Goal: Task Accomplishment & Management: Use online tool/utility

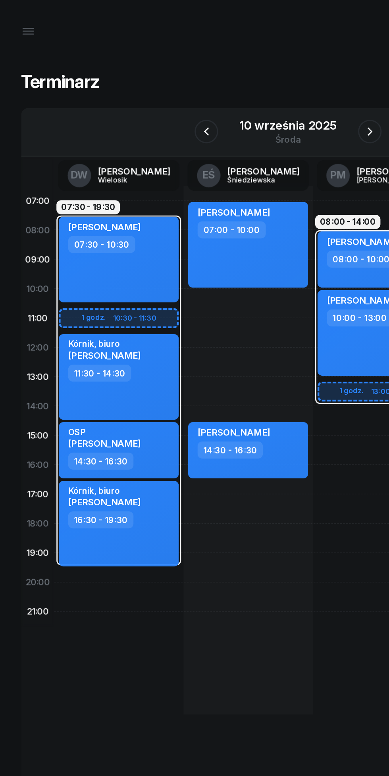
click at [249, 89] on icon "button" at bounding box center [250, 89] width 10 height 10
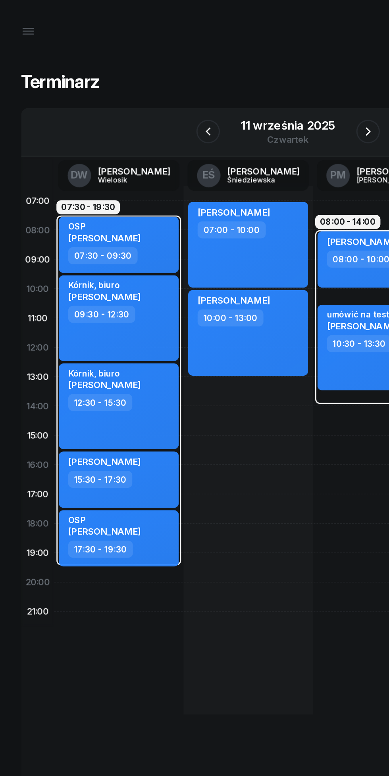
click at [248, 89] on icon "button" at bounding box center [248, 89] width 10 height 10
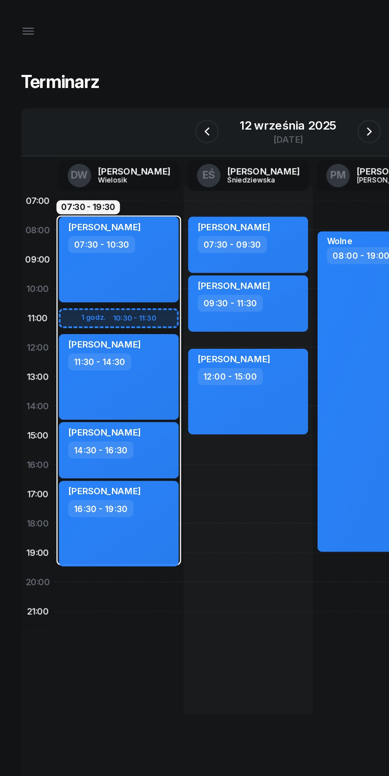
click at [140, 89] on icon "button" at bounding box center [140, 89] width 10 height 10
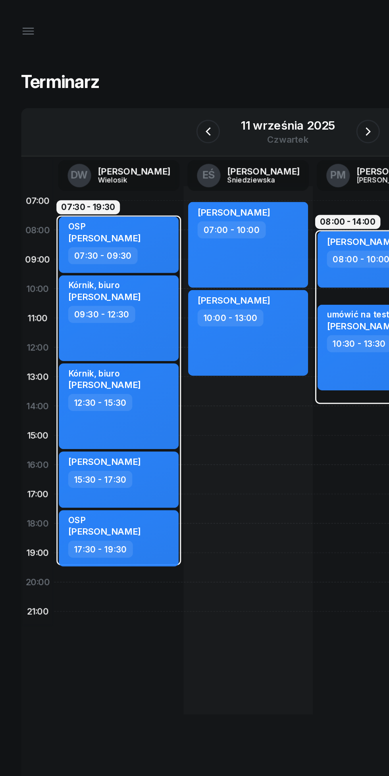
click at [140, 89] on icon "button" at bounding box center [141, 89] width 10 height 10
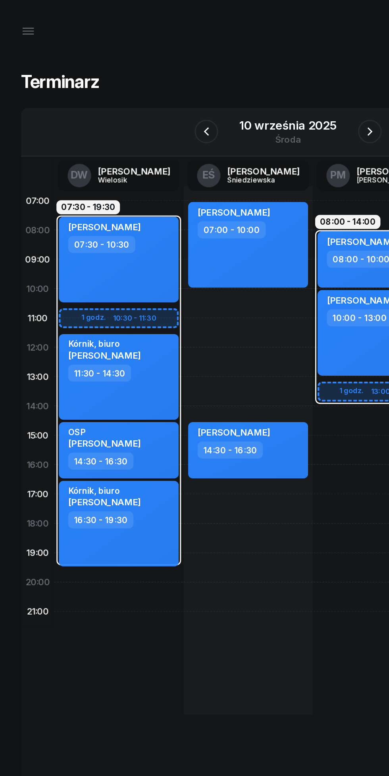
click at [140, 89] on icon "button" at bounding box center [139, 89] width 10 height 10
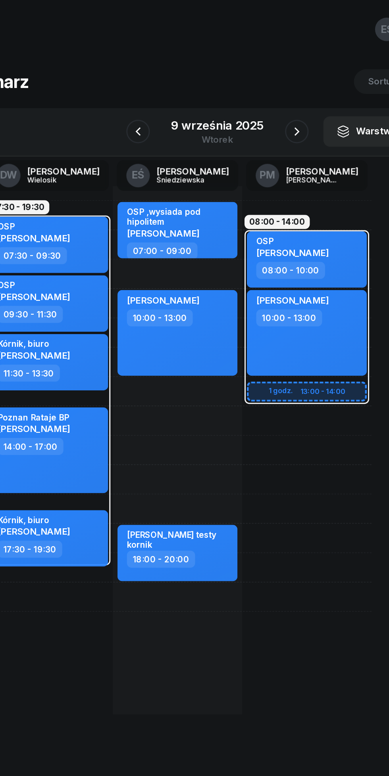
click at [247, 89] on icon "button" at bounding box center [248, 89] width 10 height 10
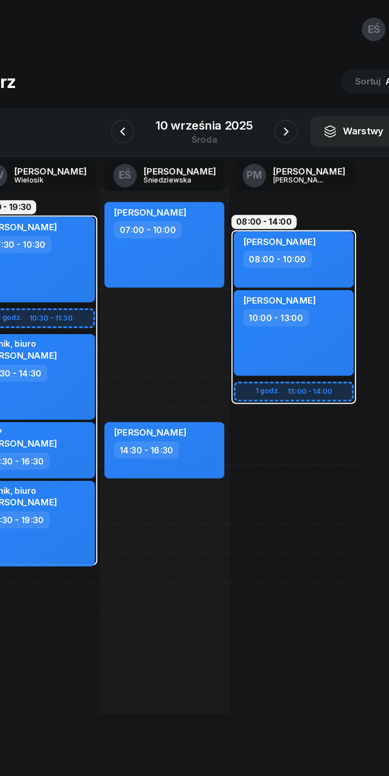
click at [243, 89] on button "button" at bounding box center [249, 89] width 16 height 16
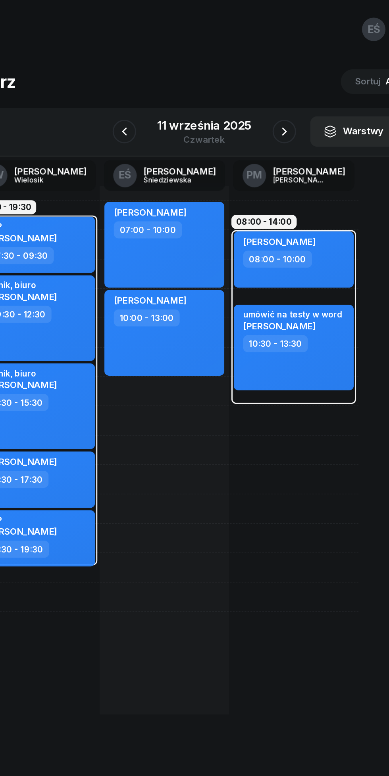
click at [248, 90] on icon "button" at bounding box center [248, 89] width 3 height 6
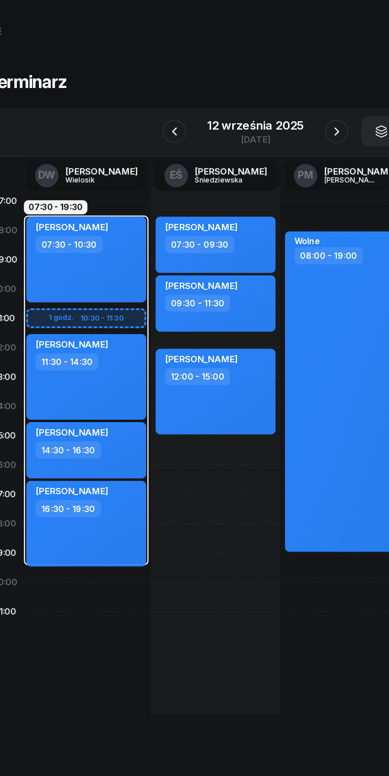
click at [139, 88] on icon "button" at bounding box center [139, 89] width 3 height 6
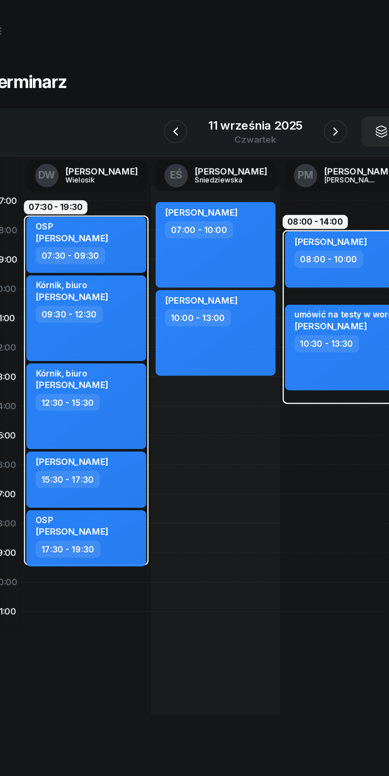
click at [248, 89] on icon "button" at bounding box center [248, 89] width 10 height 10
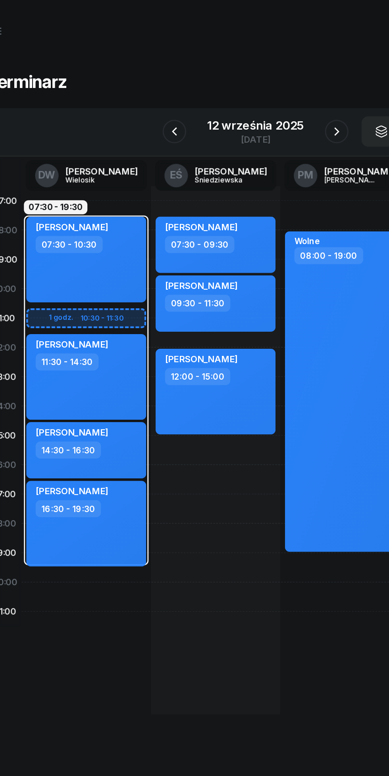
click at [249, 90] on icon "button" at bounding box center [249, 89] width 10 height 10
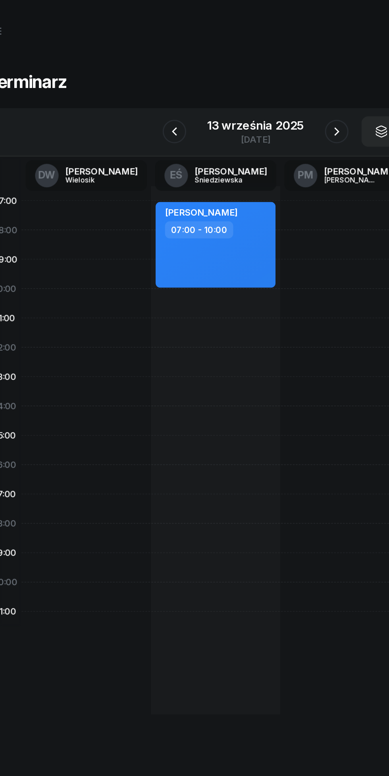
click at [242, 96] on div at bounding box center [249, 89] width 16 height 16
click at [243, 96] on div at bounding box center [249, 89] width 16 height 16
click at [249, 89] on icon "button" at bounding box center [249, 89] width 10 height 10
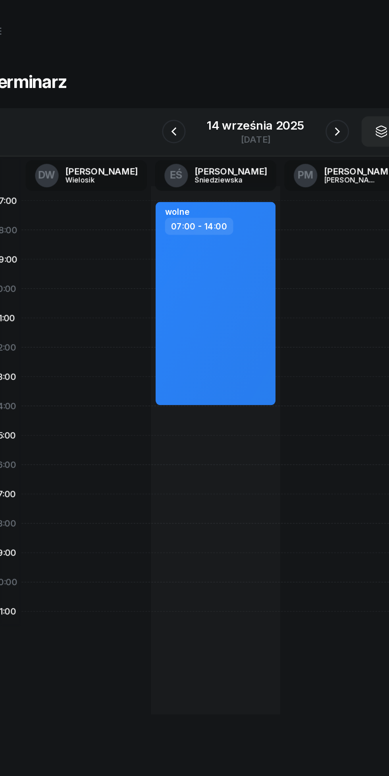
click at [249, 87] on icon "button" at bounding box center [250, 89] width 10 height 10
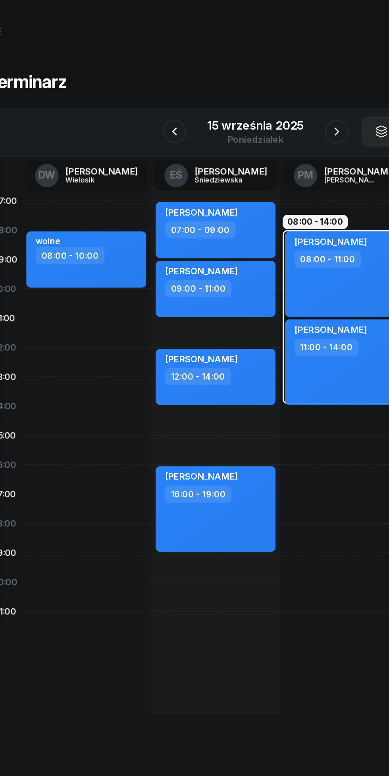
click at [244, 86] on icon "button" at bounding box center [249, 89] width 10 height 10
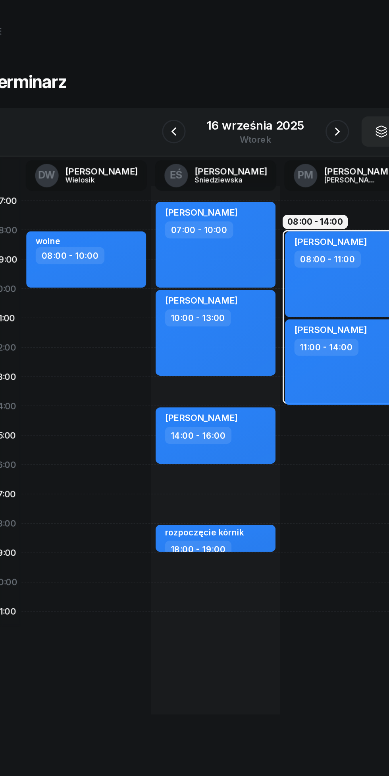
click at [249, 89] on icon "button" at bounding box center [250, 89] width 10 height 10
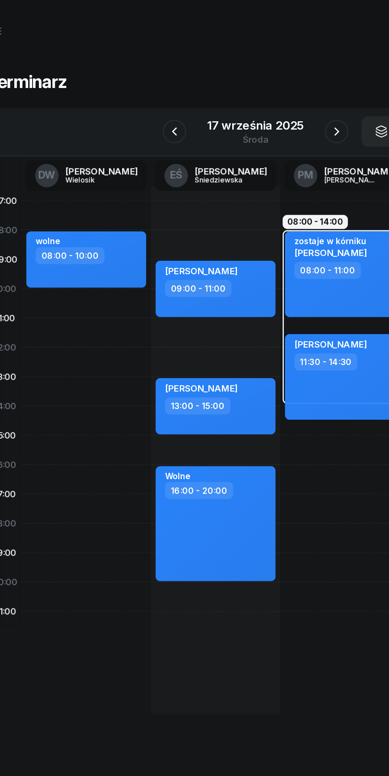
click at [178, 86] on div "17 września 2025" at bounding box center [194, 85] width 65 height 8
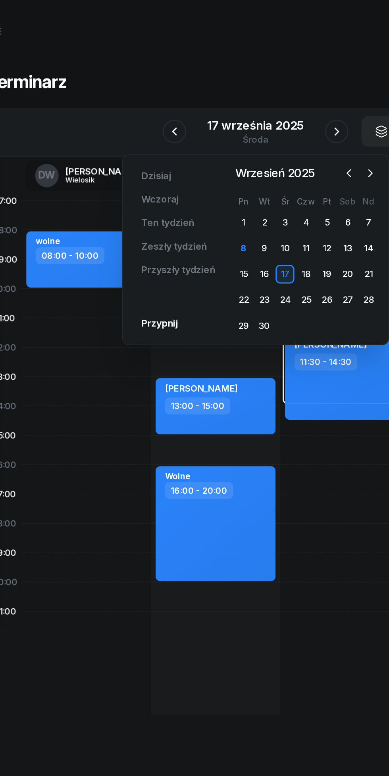
click at [201, 165] on div "9" at bounding box center [200, 167] width 13 height 13
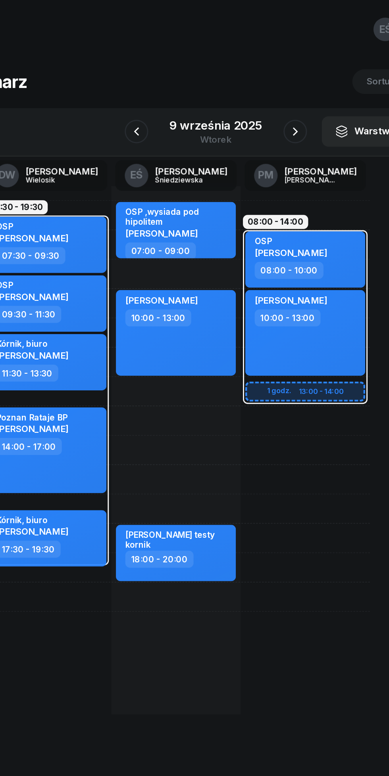
click at [195, 88] on div "9 września 2025" at bounding box center [194, 85] width 63 height 8
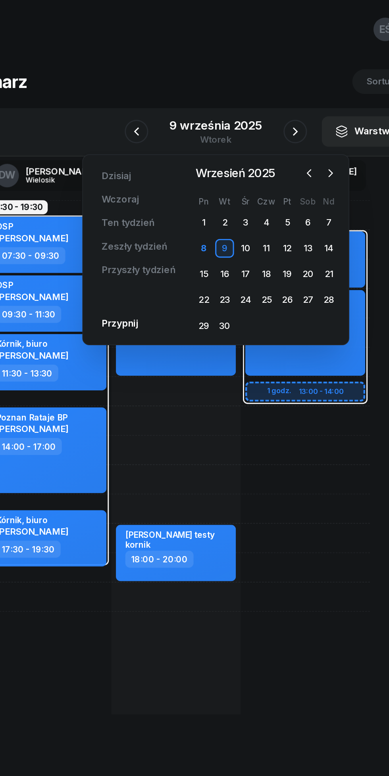
click at [186, 185] on div "15" at bounding box center [186, 185] width 13 height 13
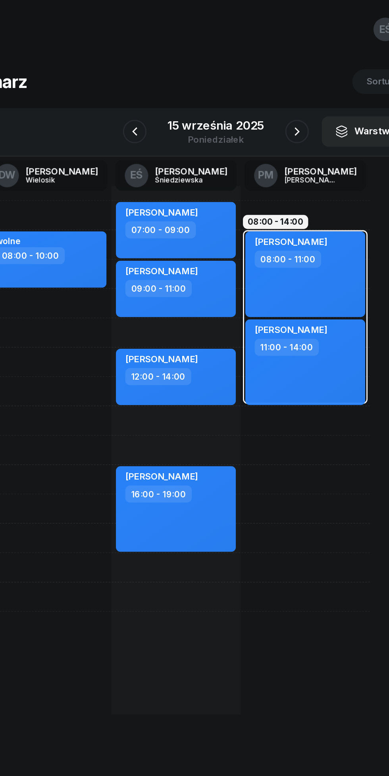
click at [248, 91] on icon "button" at bounding box center [249, 89] width 10 height 10
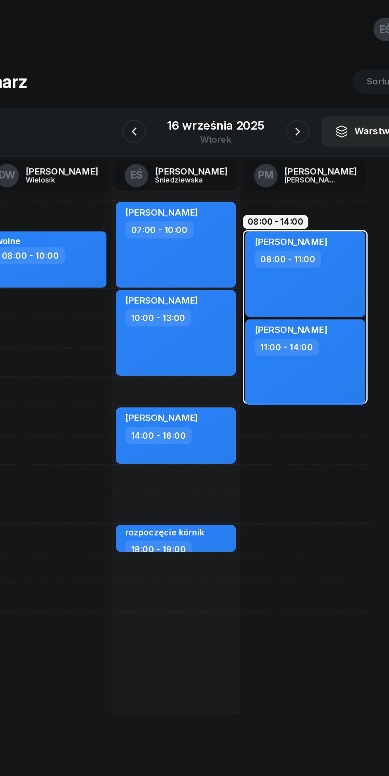
click at [249, 89] on icon "button" at bounding box center [250, 89] width 10 height 10
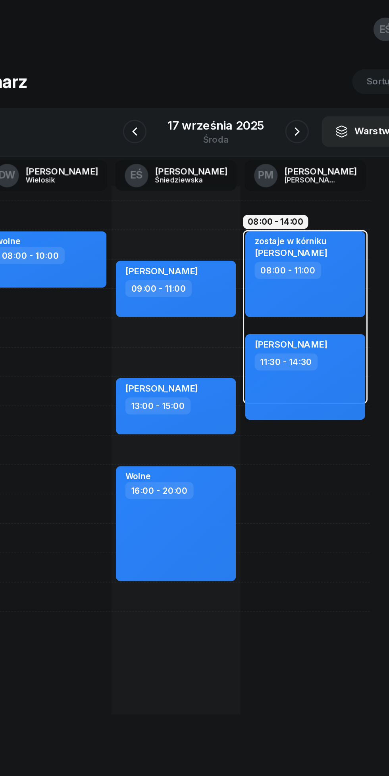
click at [249, 88] on icon "button" at bounding box center [249, 89] width 10 height 10
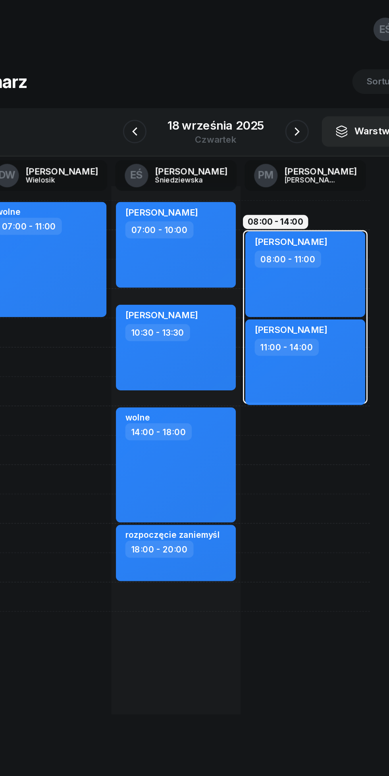
click at [251, 90] on icon "button" at bounding box center [249, 89] width 10 height 10
